Goal: Find specific page/section: Find specific page/section

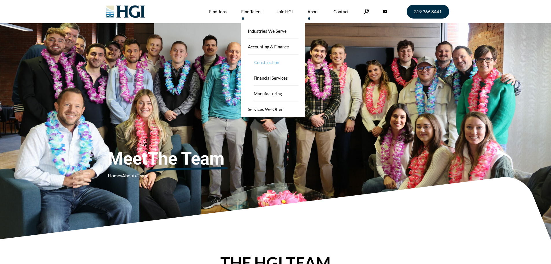
click at [262, 63] on link "Construction" at bounding box center [277, 62] width 58 height 16
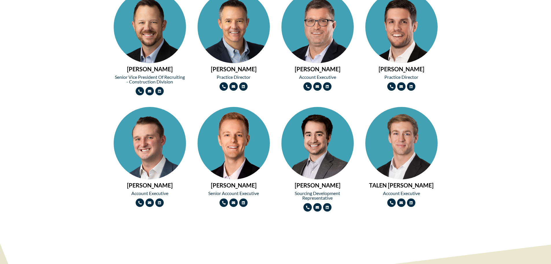
scroll to position [955, 0]
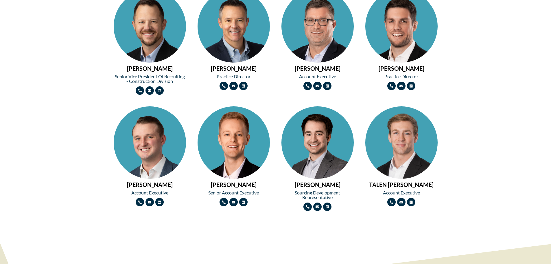
click at [318, 52] on img at bounding box center [318, 44] width 72 height 109
